Goal: Transaction & Acquisition: Purchase product/service

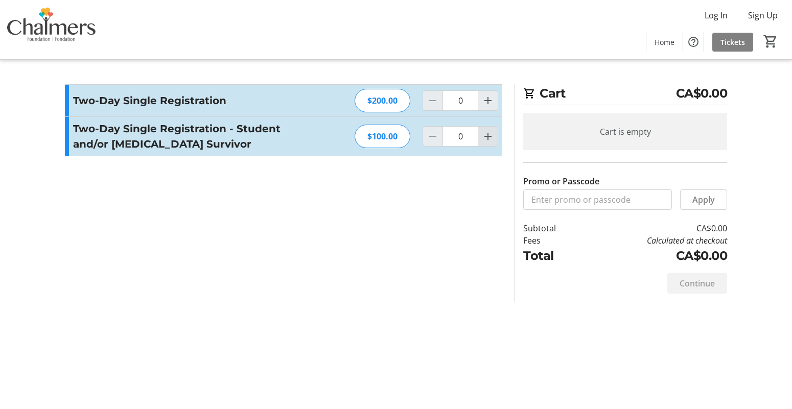
click at [488, 140] on mat-icon "Increment by one" at bounding box center [488, 136] width 12 height 12
type input "1"
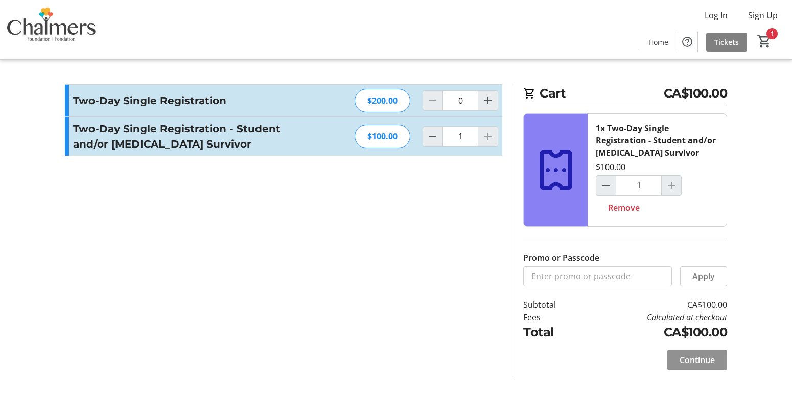
click at [706, 363] on span "Continue" at bounding box center [697, 360] width 35 height 12
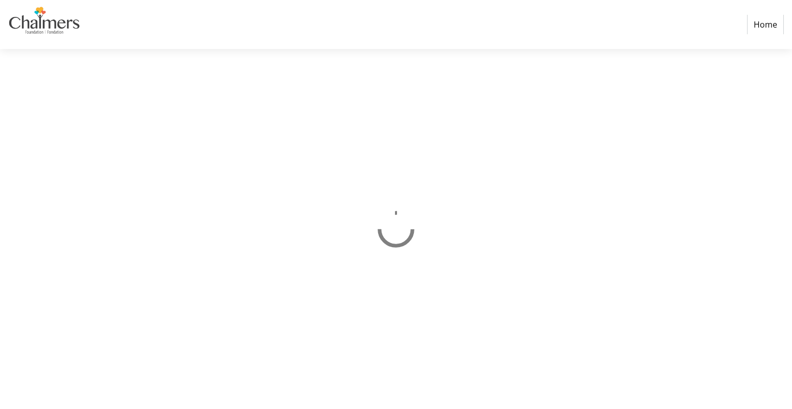
select select "CA"
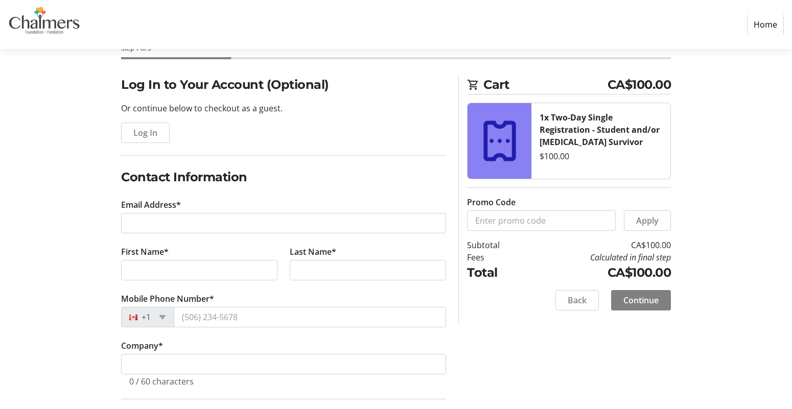
scroll to position [57, 0]
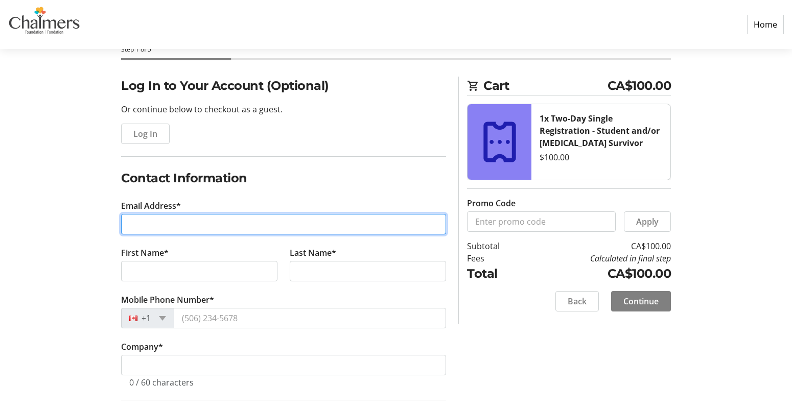
click at [190, 228] on input "Email Address*" at bounding box center [283, 224] width 325 height 20
type input "[EMAIL_ADDRESS][DOMAIN_NAME]"
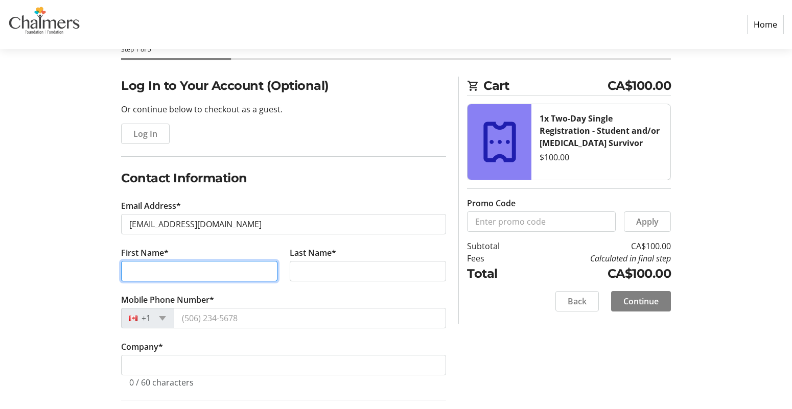
click at [179, 269] on input "First Name*" at bounding box center [199, 271] width 156 height 20
type input "[PERSON_NAME] [PERSON_NAME]"
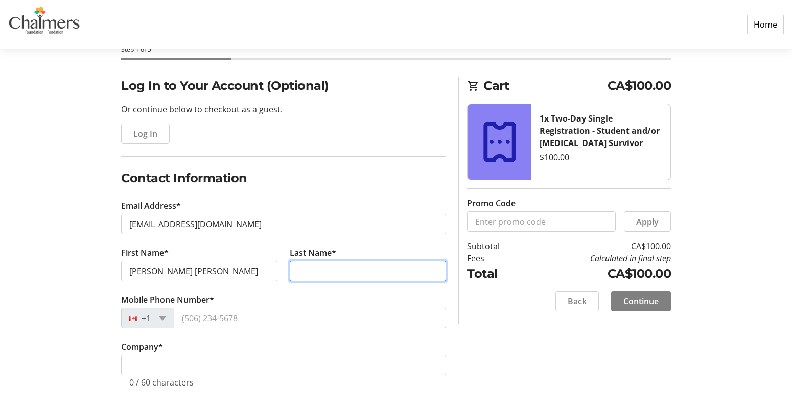
click at [346, 270] on input "Last Name*" at bounding box center [368, 271] width 156 height 20
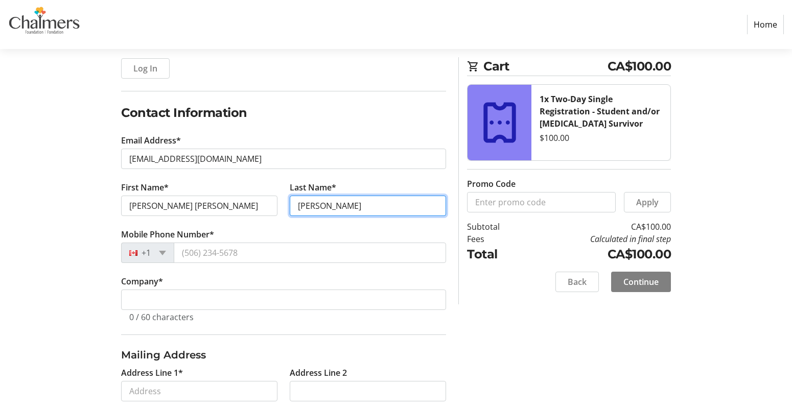
scroll to position [122, 0]
type input "[PERSON_NAME]"
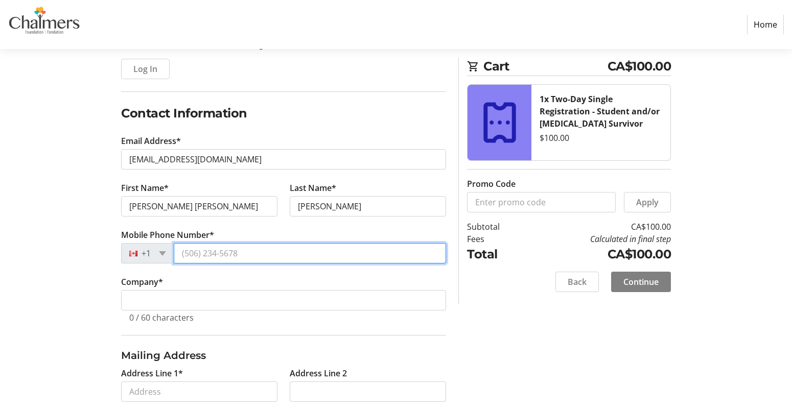
click at [274, 251] on input "Mobile Phone Number*" at bounding box center [310, 253] width 272 height 20
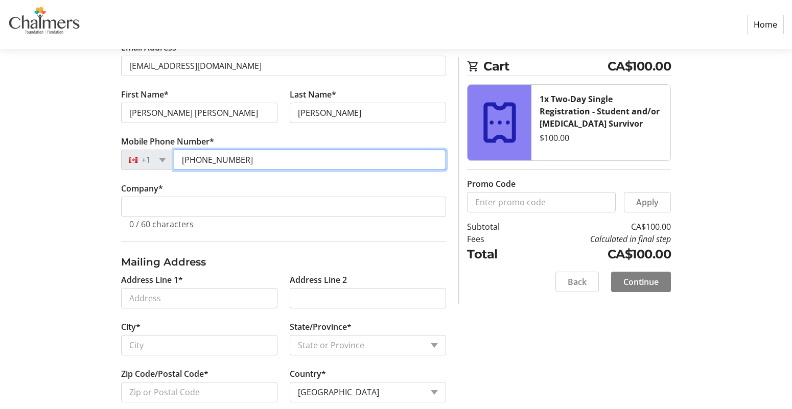
scroll to position [215, 0]
type input "[PHONE_NUMBER]"
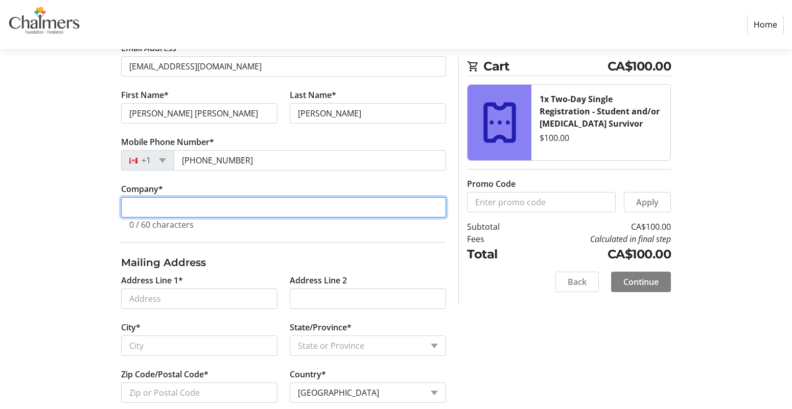
click at [238, 205] on input "Company *" at bounding box center [283, 207] width 325 height 20
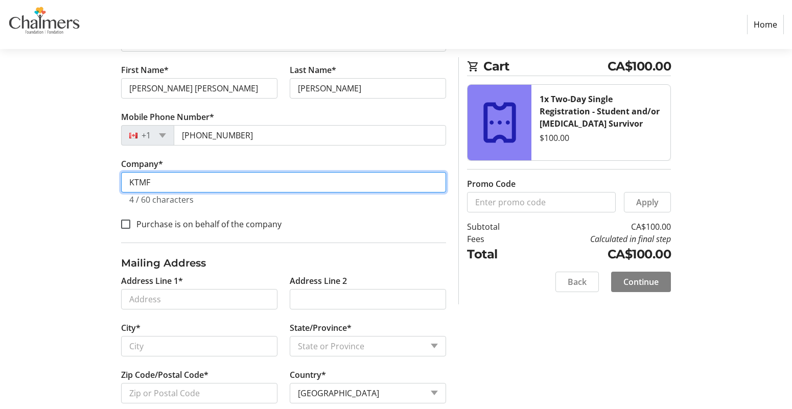
scroll to position [301, 0]
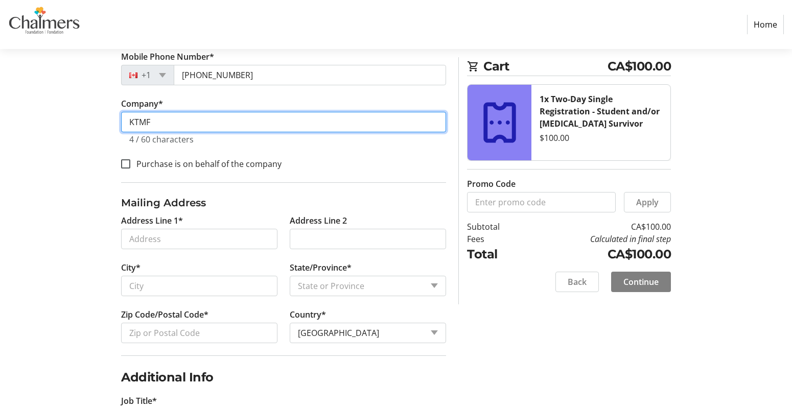
type input "KTMF"
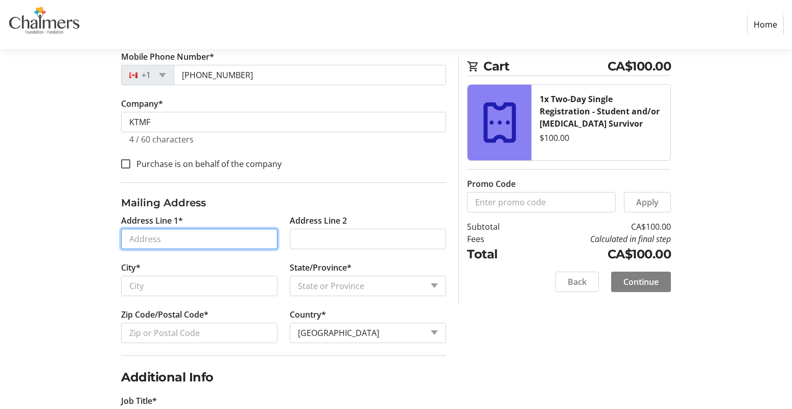
click at [179, 234] on input "Address Line 1*" at bounding box center [199, 239] width 156 height 20
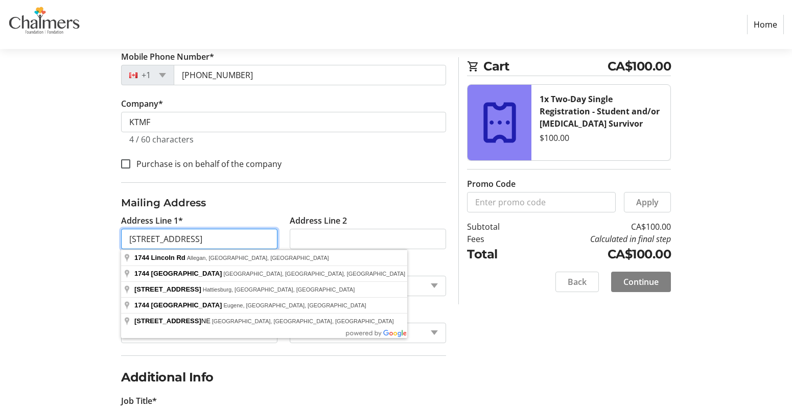
click at [203, 237] on input "[STREET_ADDRESS]" at bounding box center [199, 239] width 156 height 20
type input "[STREET_ADDRESS]"
click at [324, 267] on label "State/Province*" at bounding box center [321, 268] width 62 height 12
click at [324, 276] on select "State or Province State or Province [GEOGRAPHIC_DATA] [GEOGRAPHIC_DATA] [GEOGRA…" at bounding box center [368, 286] width 156 height 20
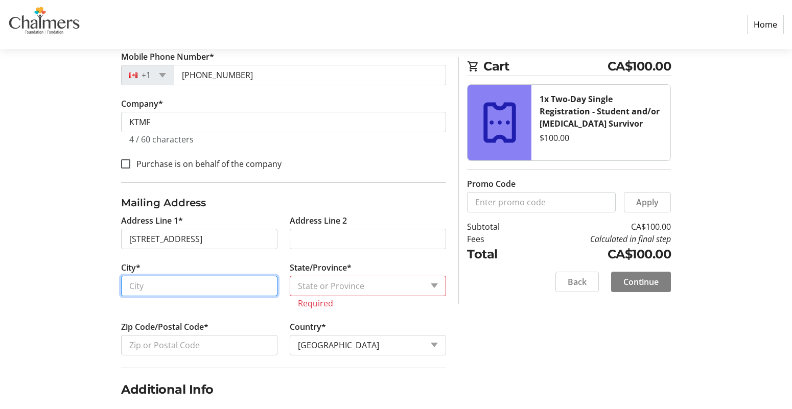
click at [216, 284] on input "City*" at bounding box center [199, 286] width 156 height 20
type input "frederictob"
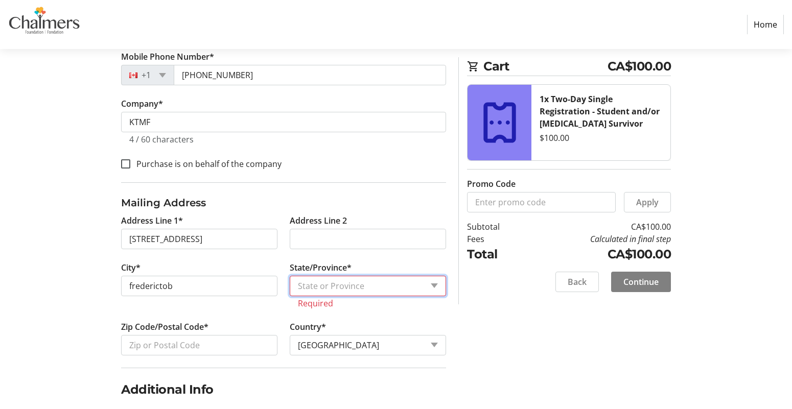
click at [327, 289] on select "State or Province State or Province [GEOGRAPHIC_DATA] [GEOGRAPHIC_DATA] [GEOGRA…" at bounding box center [368, 286] width 156 height 20
select select "NB"
click at [290, 276] on select "State or Province State or Province [GEOGRAPHIC_DATA] [GEOGRAPHIC_DATA] [GEOGRA…" at bounding box center [368, 286] width 156 height 20
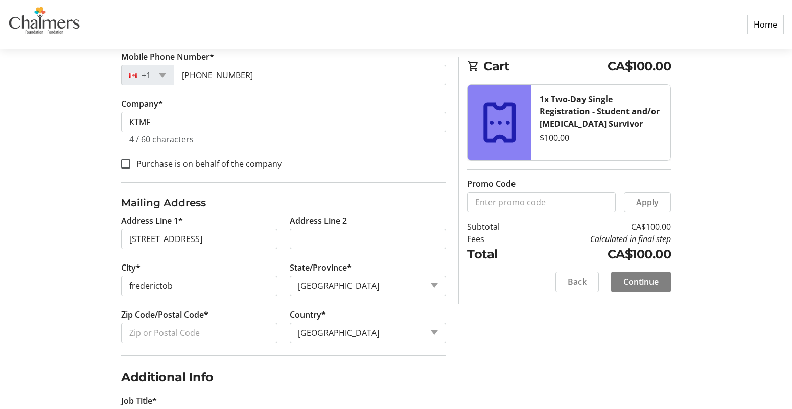
click at [240, 348] on tr-form-field "Zip Code/Postal Code*" at bounding box center [199, 332] width 169 height 47
click at [230, 328] on input "Zip Code/Postal Code*" at bounding box center [199, 333] width 156 height 20
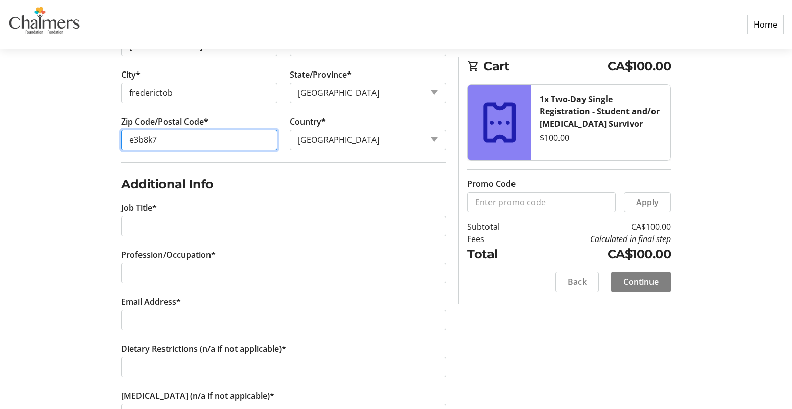
scroll to position [500, 0]
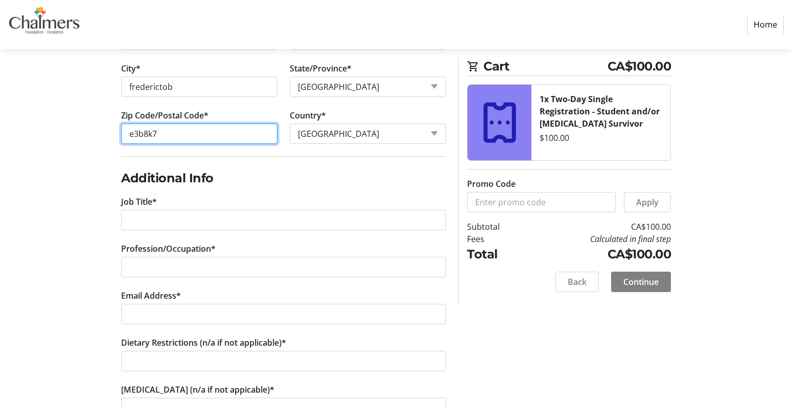
type input "e3b8k7"
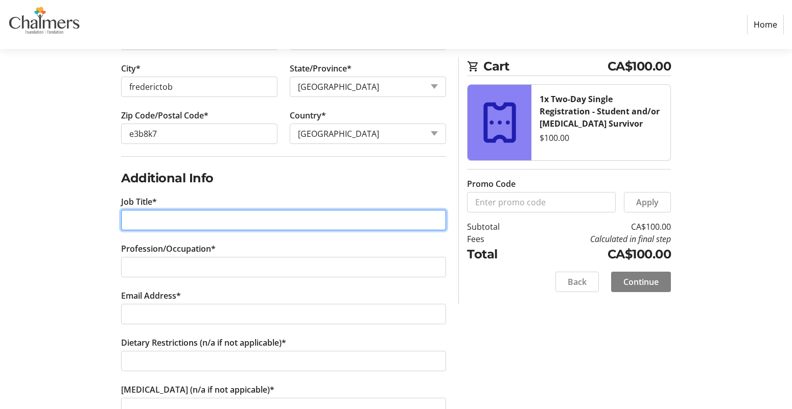
click at [251, 210] on input "Job Title*" at bounding box center [283, 220] width 325 height 20
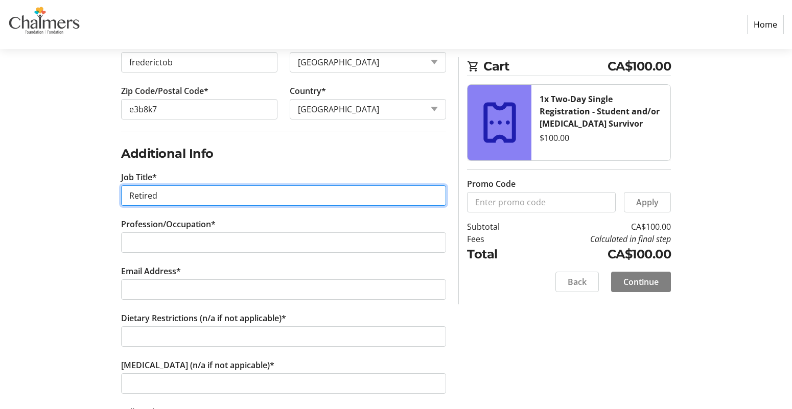
scroll to position [556, 0]
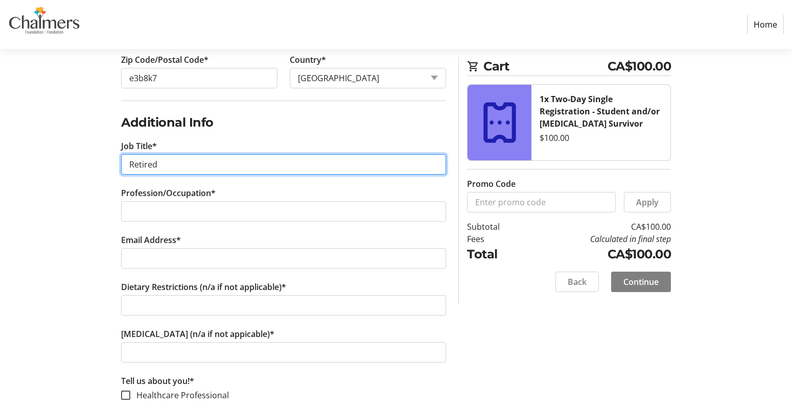
type input "Retired"
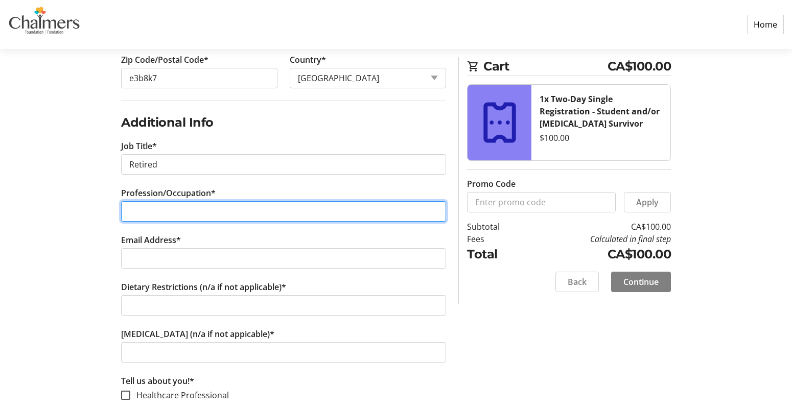
click at [265, 215] on input "Profession/Occupation*" at bounding box center [283, 211] width 325 height 20
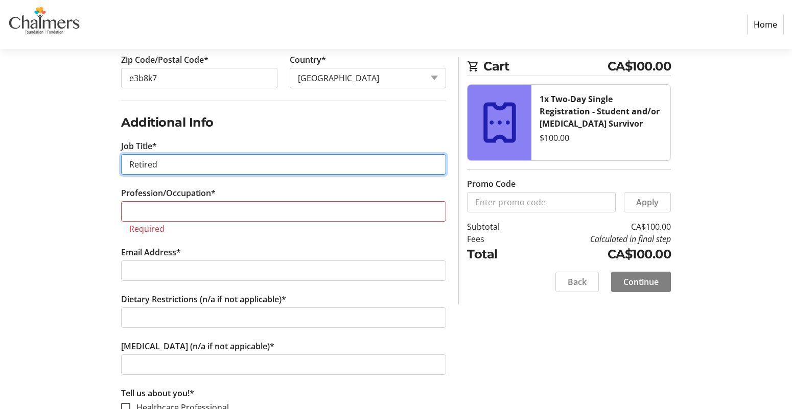
drag, startPoint x: 170, startPoint y: 165, endPoint x: 88, endPoint y: 164, distance: 82.3
click at [88, 164] on div "Log In to Your Account (Optional) Or continue below to checkout as a guest. Log…" at bounding box center [396, 59] width 675 height 962
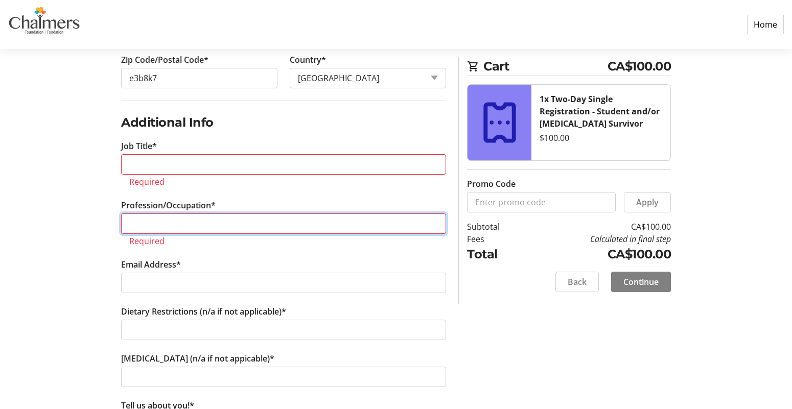
click at [192, 227] on input "Profession/Occupation*" at bounding box center [283, 224] width 325 height 20
paste input "Retired"
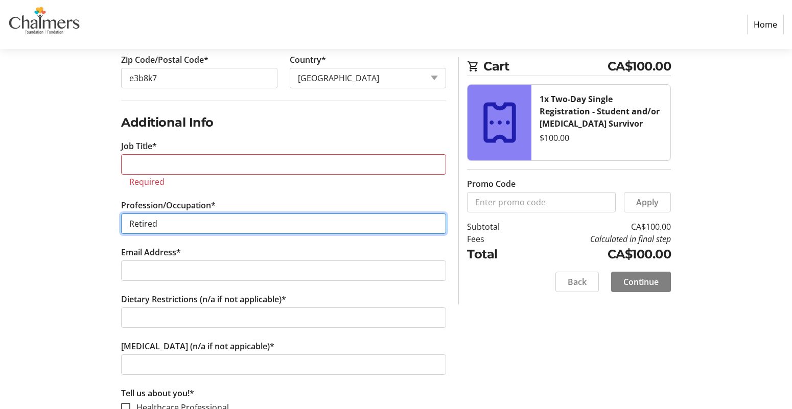
type input "Retired"
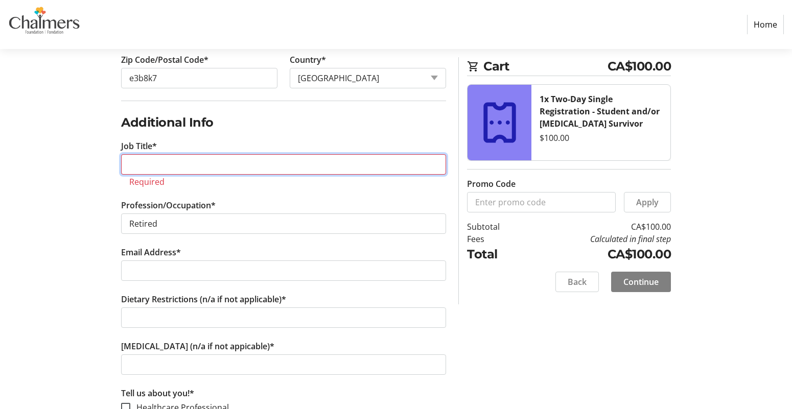
click at [176, 168] on input "Job Title*" at bounding box center [283, 164] width 325 height 20
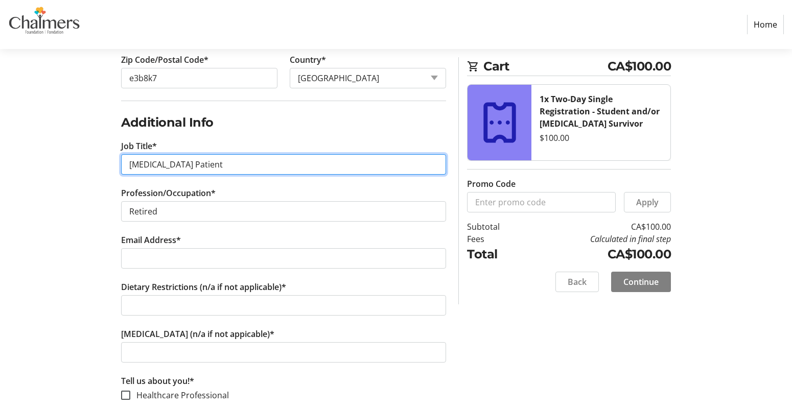
scroll to position [605, 0]
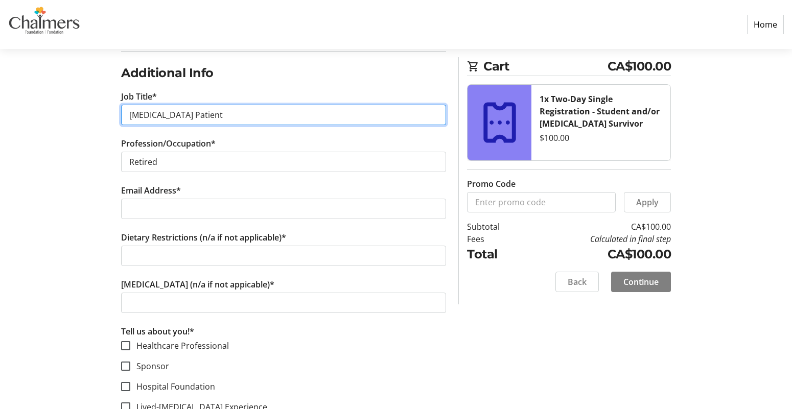
type input "[MEDICAL_DATA] Patient"
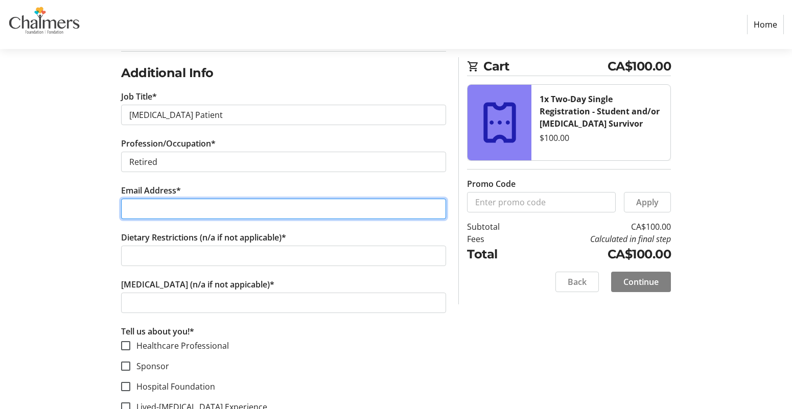
click at [185, 209] on input "Email Address*" at bounding box center [283, 209] width 325 height 20
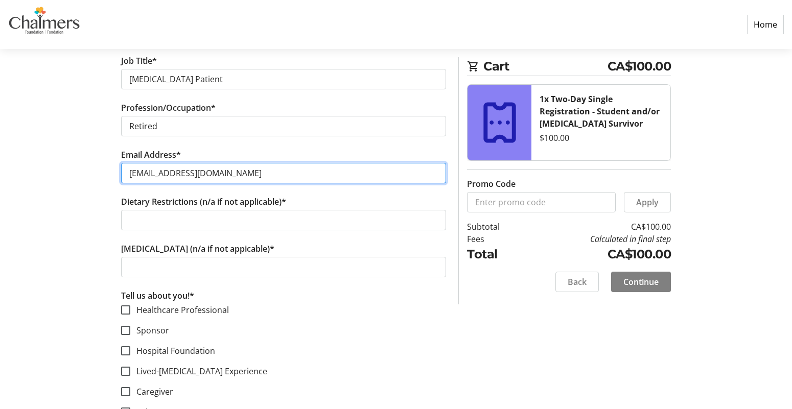
scroll to position [640, 0]
type input "[EMAIL_ADDRESS][DOMAIN_NAME]"
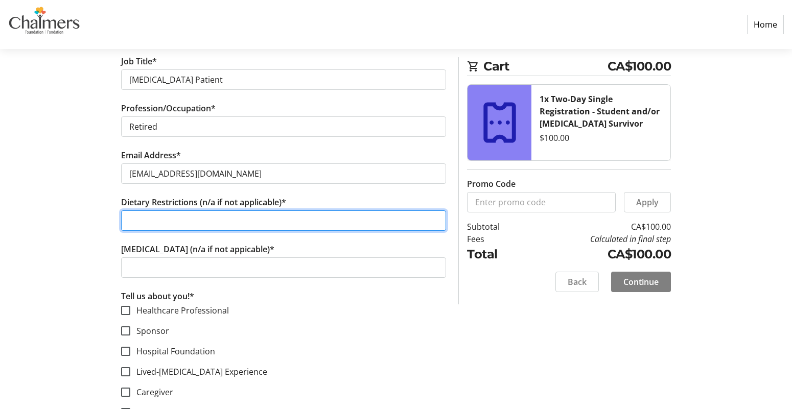
click at [231, 217] on input "Dietary Restrictions (n/a if not applicable)*" at bounding box center [283, 221] width 325 height 20
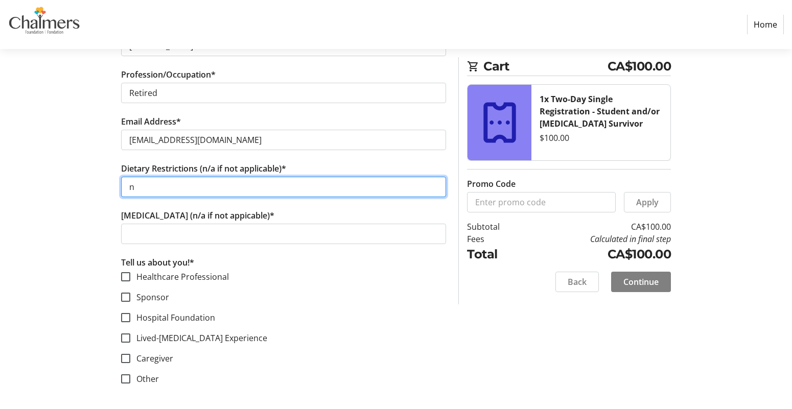
type input "N/A"
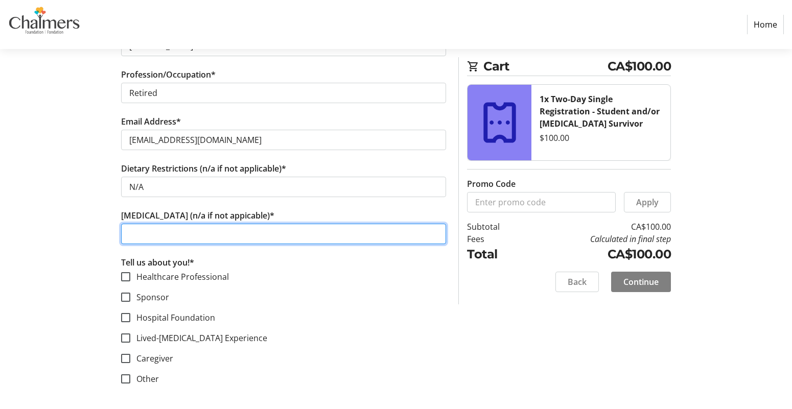
click at [198, 228] on input "[MEDICAL_DATA] (n/a if not appicable)*" at bounding box center [283, 234] width 325 height 20
type input "p"
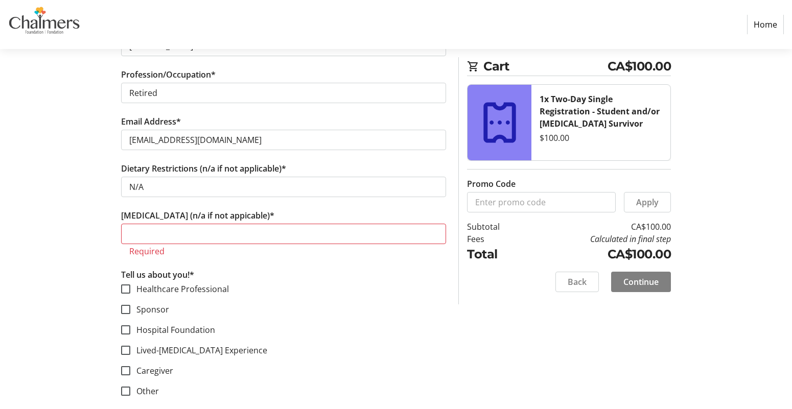
scroll to position [686, 0]
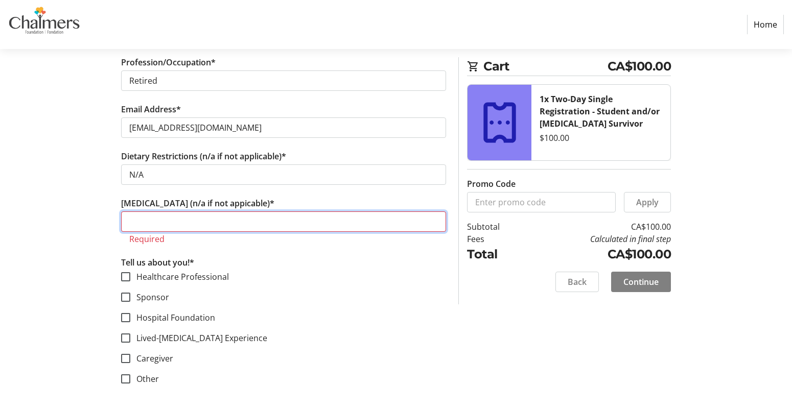
click at [159, 217] on input "[MEDICAL_DATA] (n/a if not appicable)*" at bounding box center [283, 222] width 325 height 20
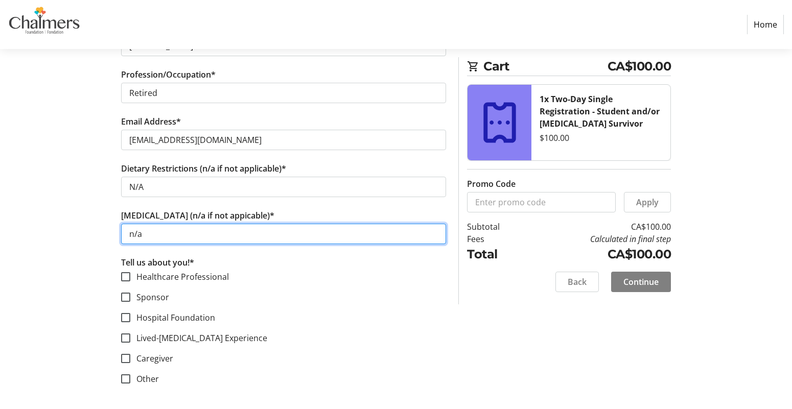
type input "N/a"
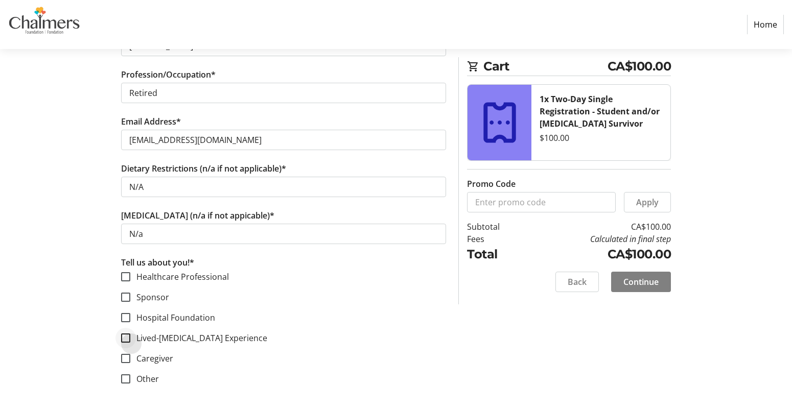
click at [129, 344] on div at bounding box center [125, 338] width 25 height 25
checkbox input "true"
click at [641, 282] on span "Continue" at bounding box center [641, 282] width 35 height 12
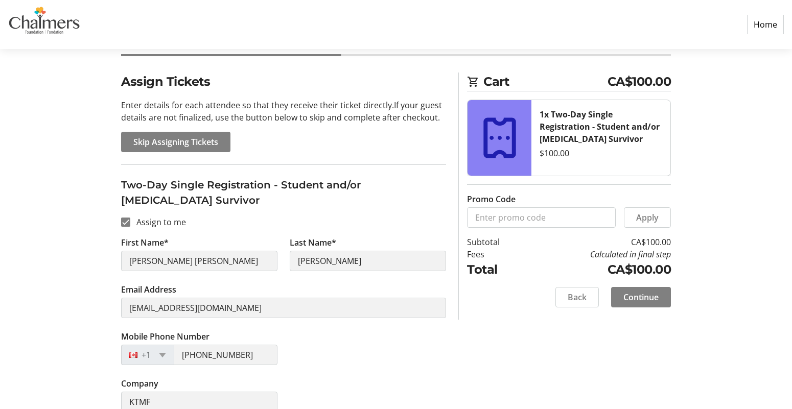
scroll to position [61, 0]
click at [652, 299] on span "Continue" at bounding box center [641, 297] width 35 height 12
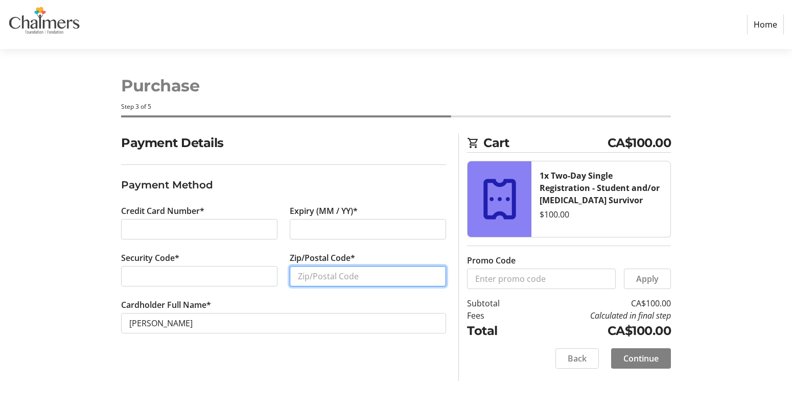
click at [360, 279] on input "Zip/Postal Code*" at bounding box center [368, 276] width 156 height 20
type input "E3B8K7"
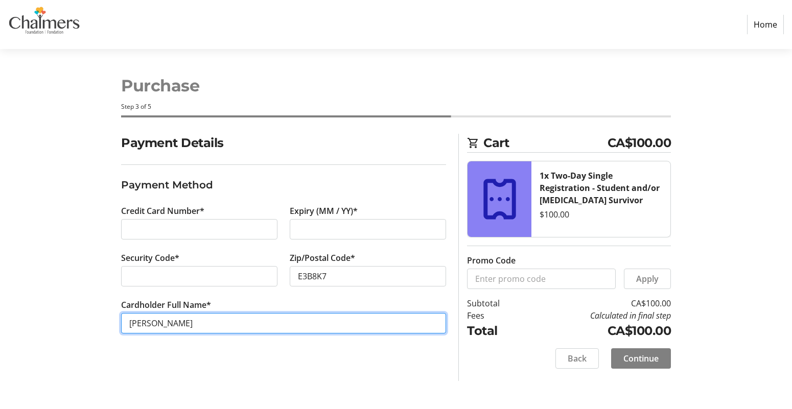
drag, startPoint x: 302, startPoint y: 321, endPoint x: 79, endPoint y: 329, distance: 223.0
click at [79, 329] on div "Payment Details Payment Method Credit Card Number* Expiry (MM / YY)* Security C…" at bounding box center [396, 257] width 675 height 247
type input "Asha Bear"
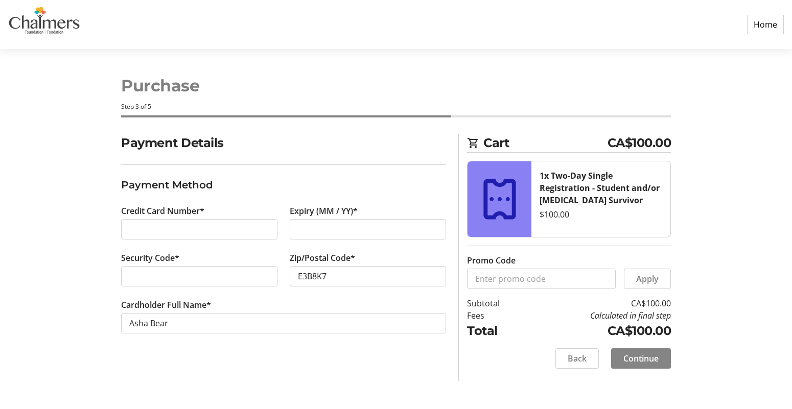
click at [632, 355] on span "Continue" at bounding box center [641, 359] width 35 height 12
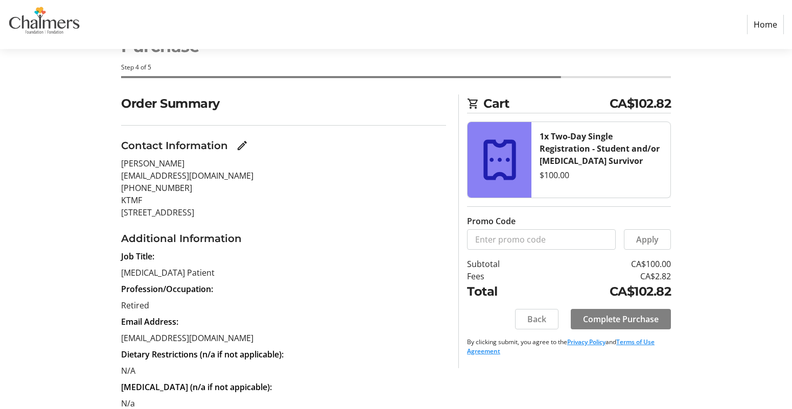
scroll to position [46, 0]
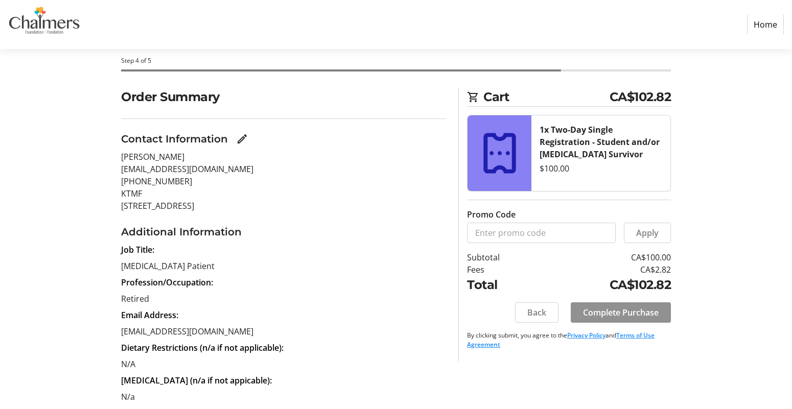
click at [629, 308] on span "Complete Purchase" at bounding box center [621, 313] width 76 height 12
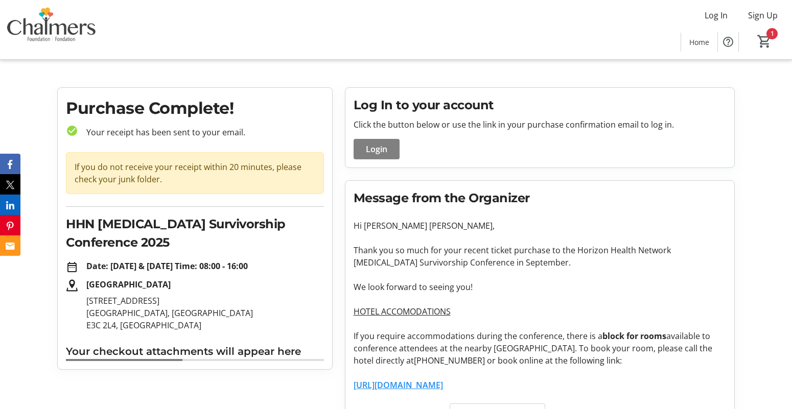
scroll to position [68, 0]
